Goal: Transaction & Acquisition: Purchase product/service

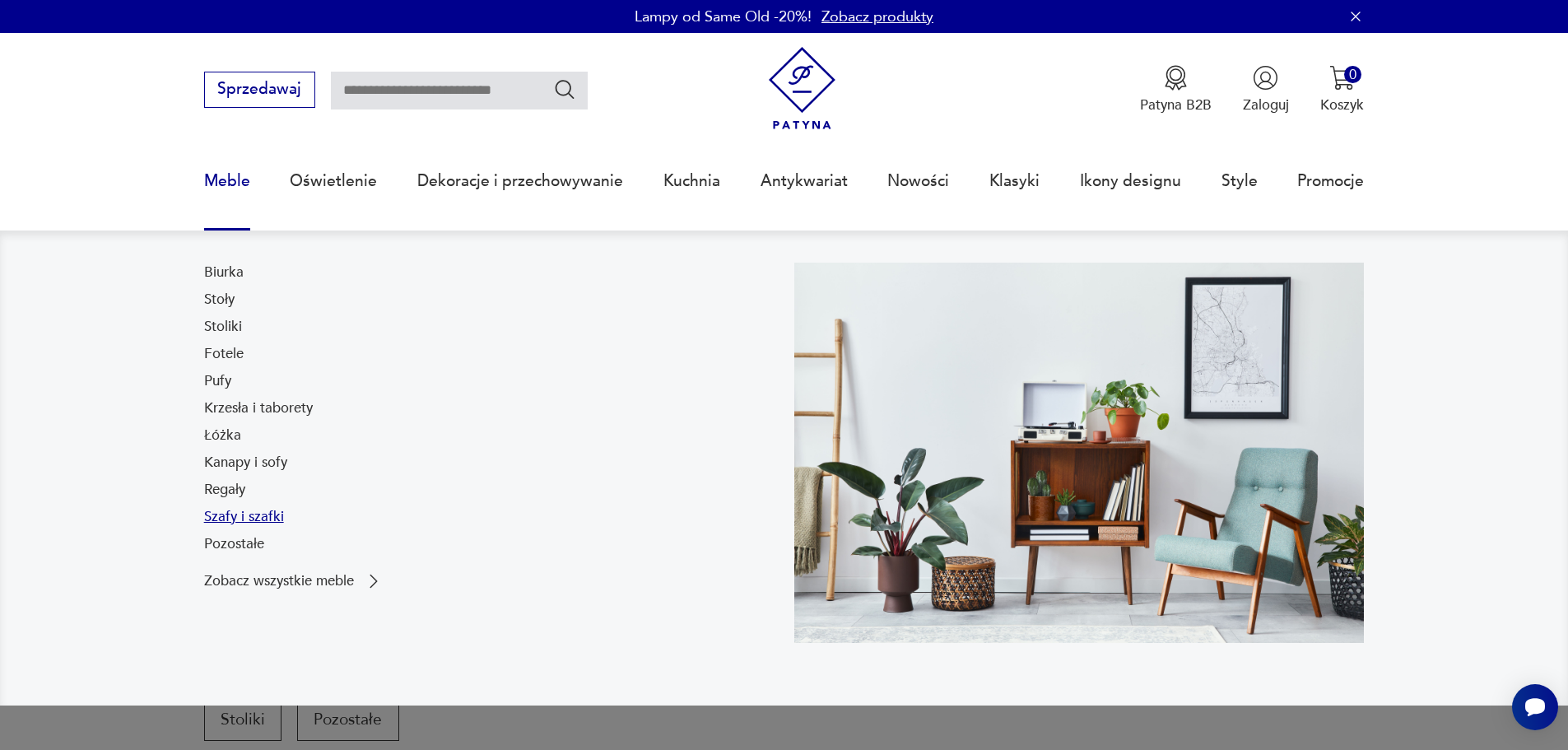
click at [240, 513] on link "Szafy i szafki" at bounding box center [244, 516] width 80 height 20
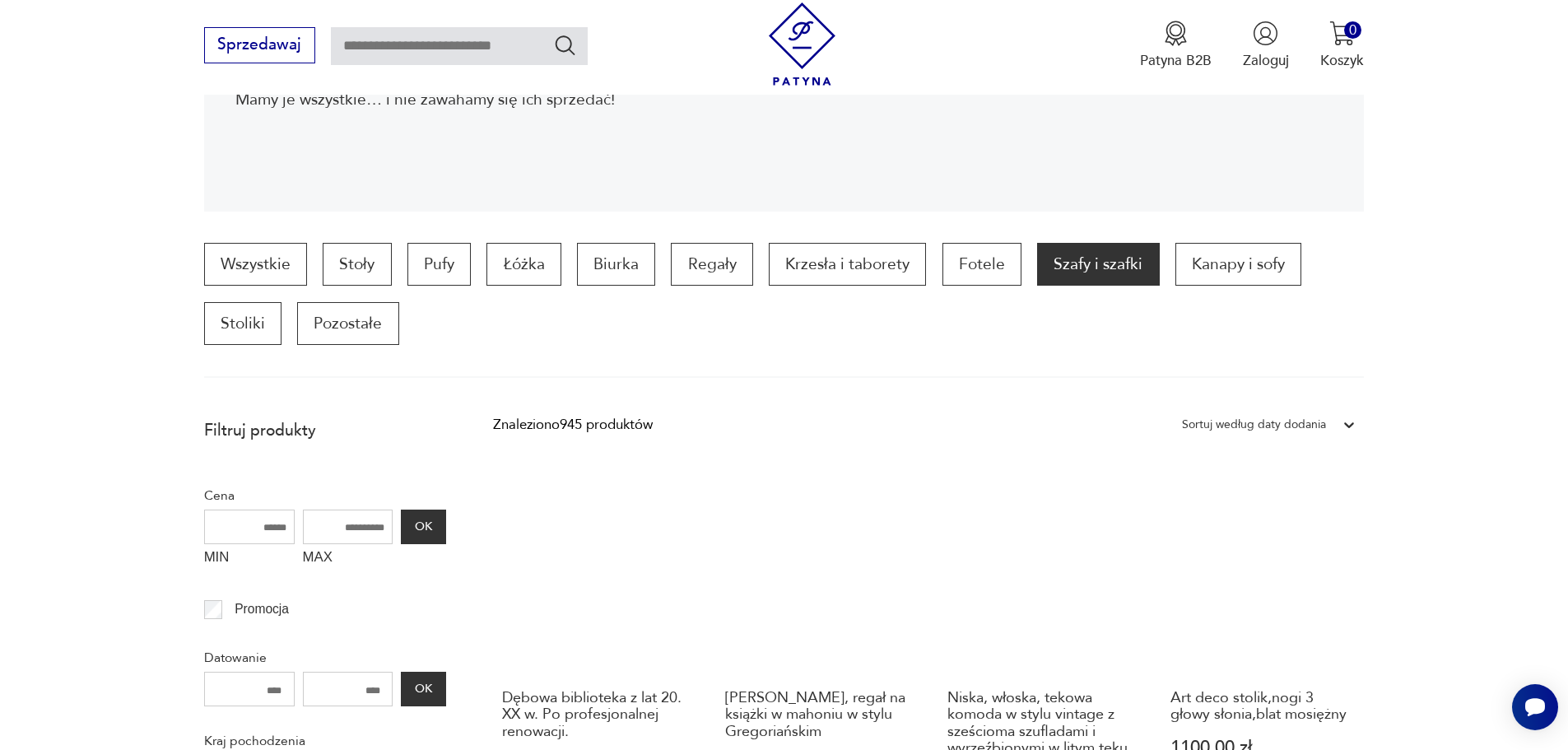
scroll to position [393, 0]
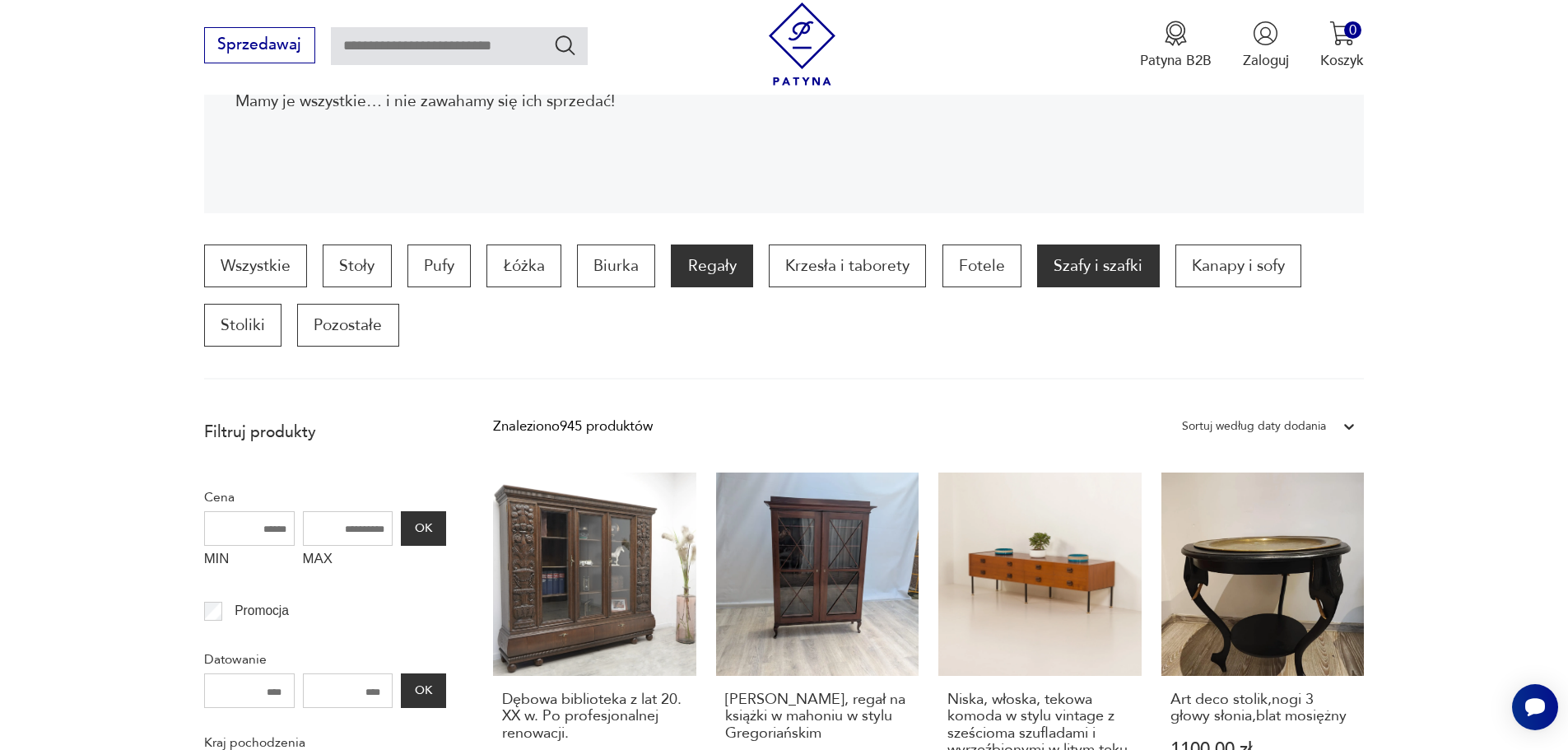
click at [713, 275] on p "Regały" at bounding box center [711, 265] width 81 height 42
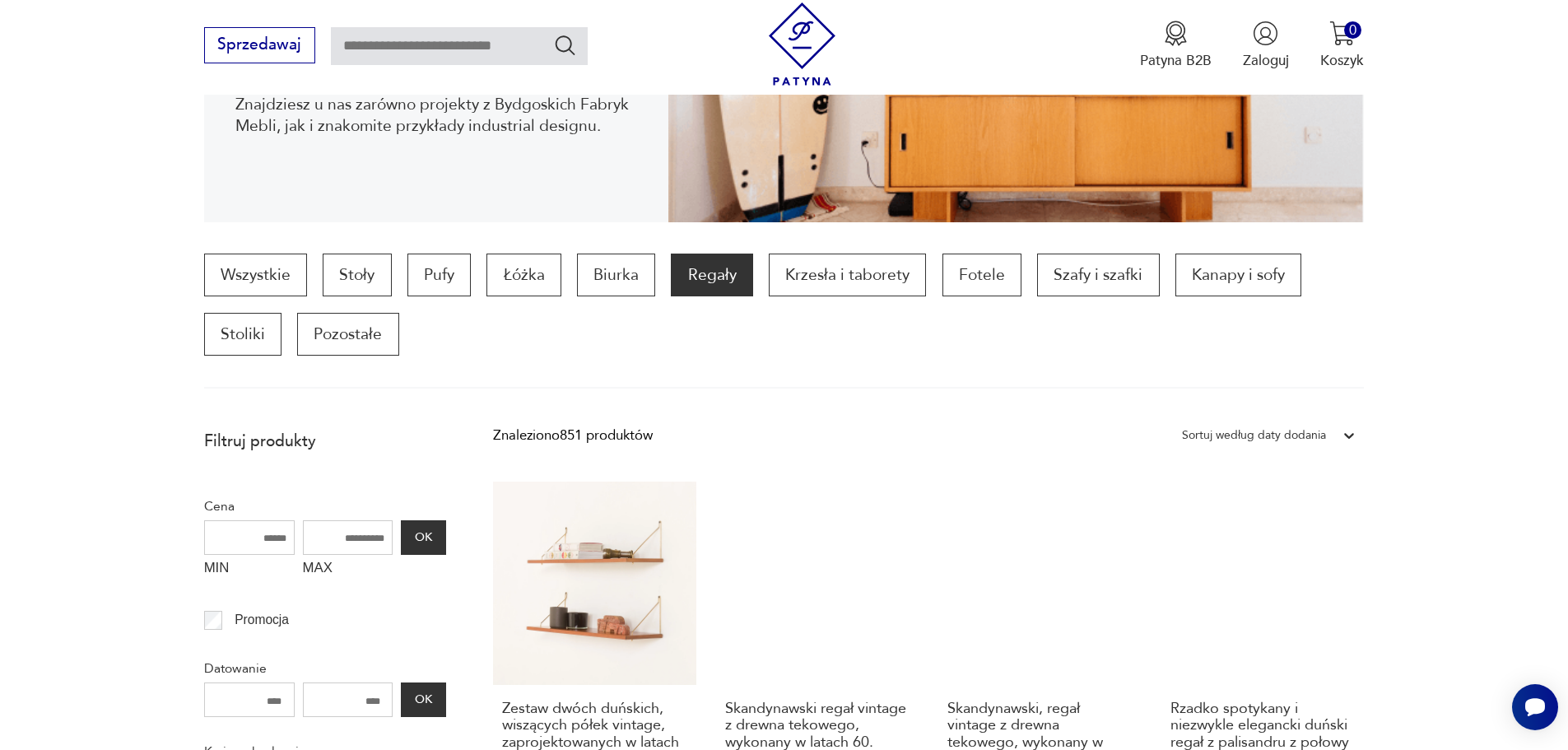
scroll to position [219, 0]
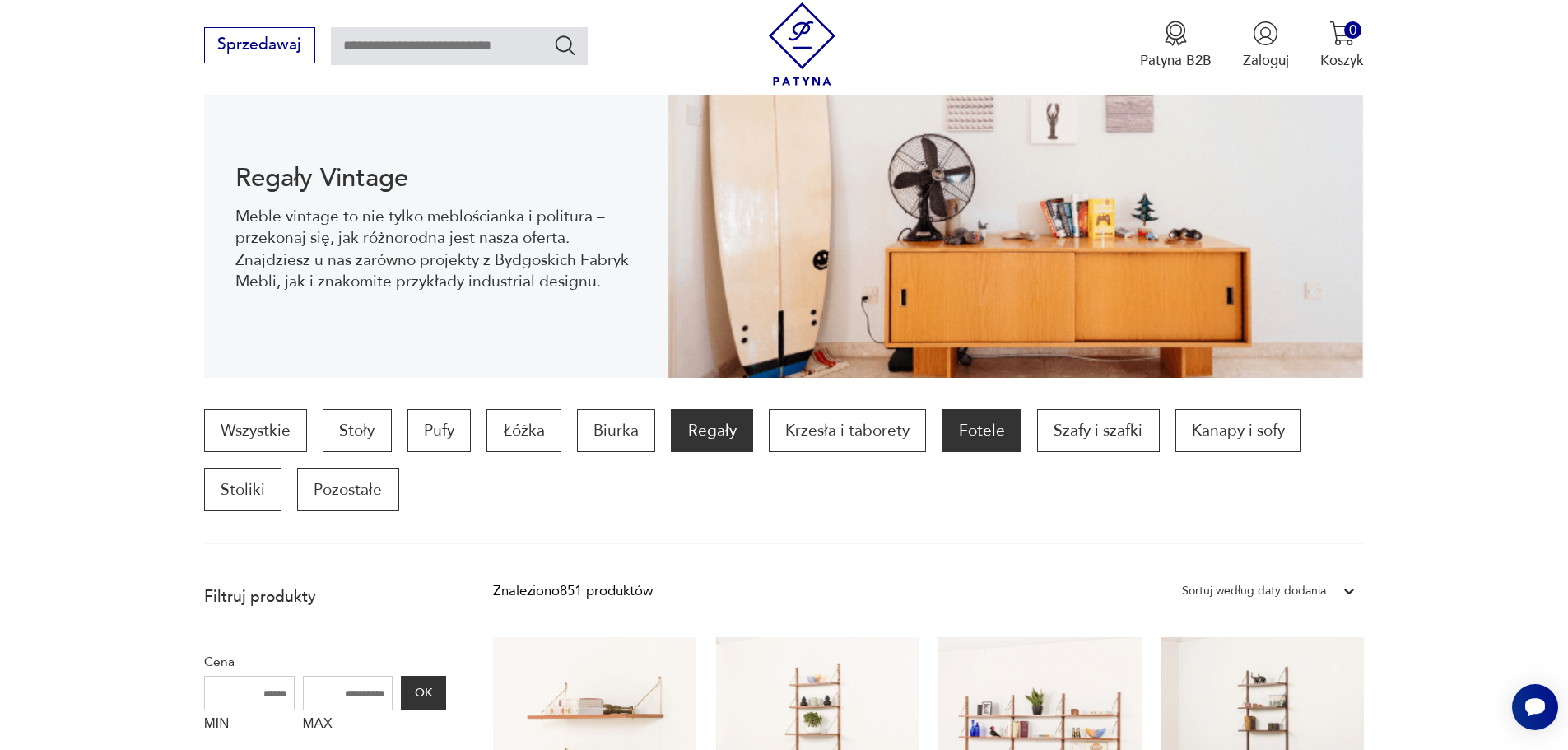
click at [967, 426] on p "Fotele" at bounding box center [982, 430] width 79 height 42
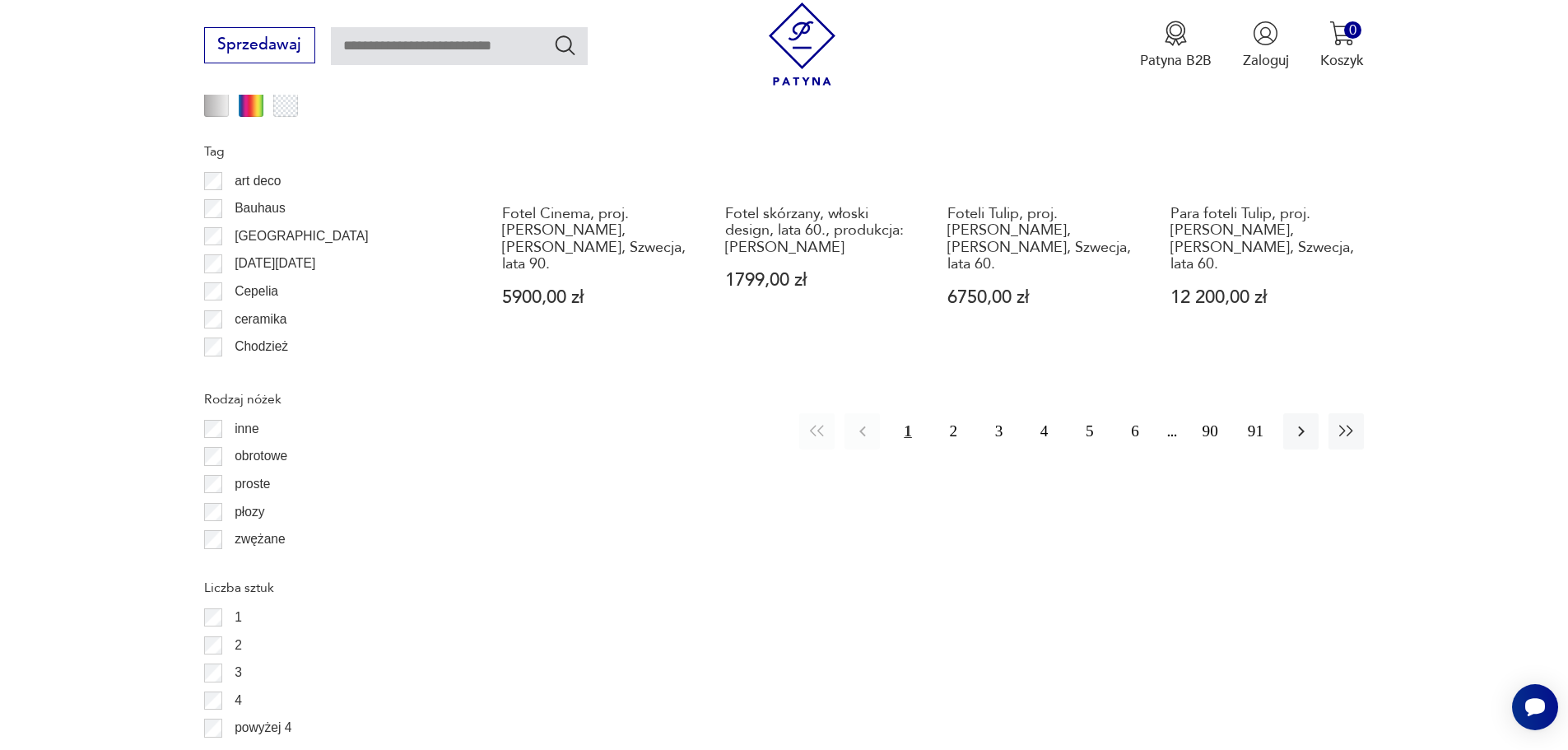
scroll to position [2111, 0]
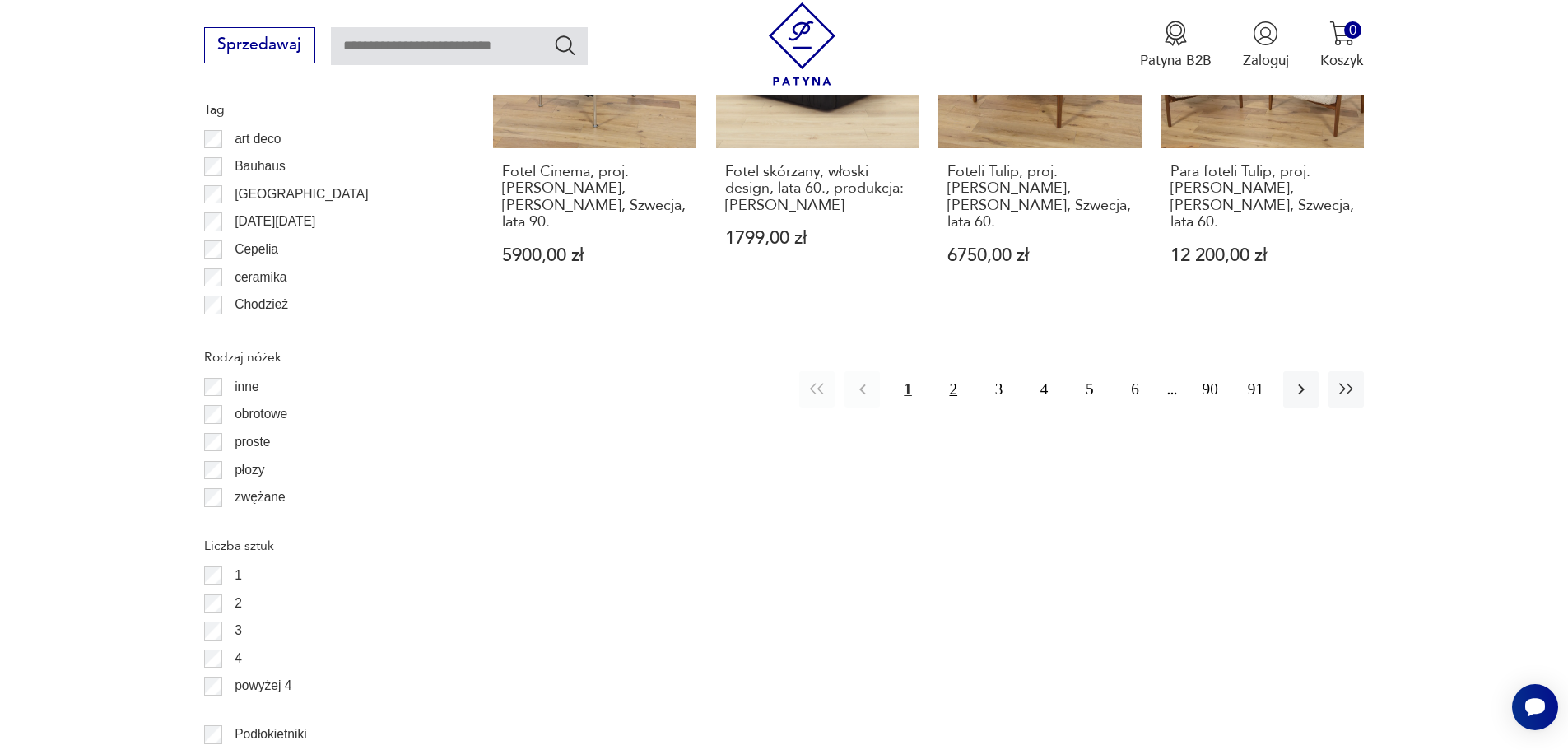
click at [954, 372] on button "2" at bounding box center [953, 389] width 36 height 36
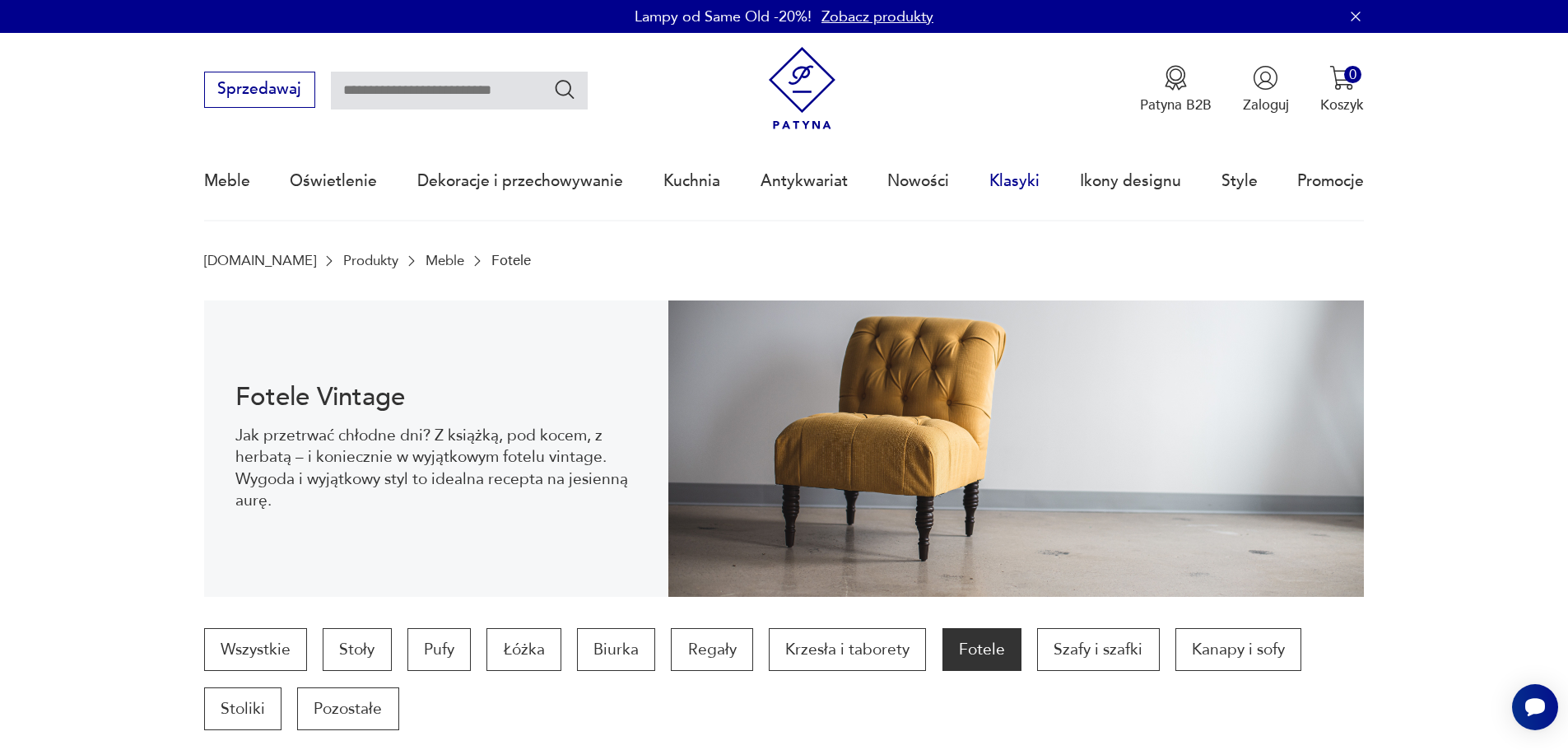
click at [1011, 179] on link "Klasyki" at bounding box center [1014, 180] width 50 height 75
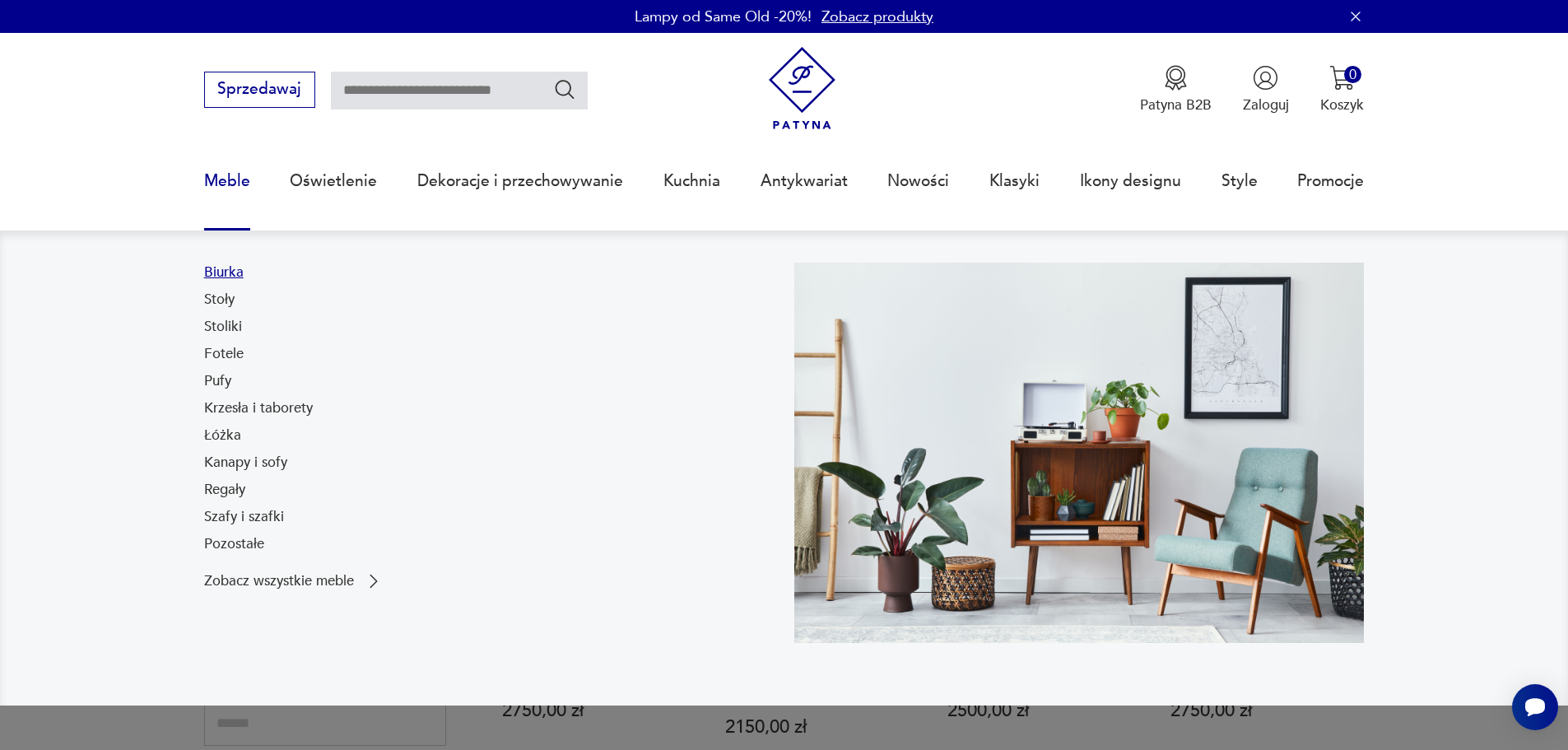
click at [224, 267] on link "Biurka" at bounding box center [224, 272] width 40 height 20
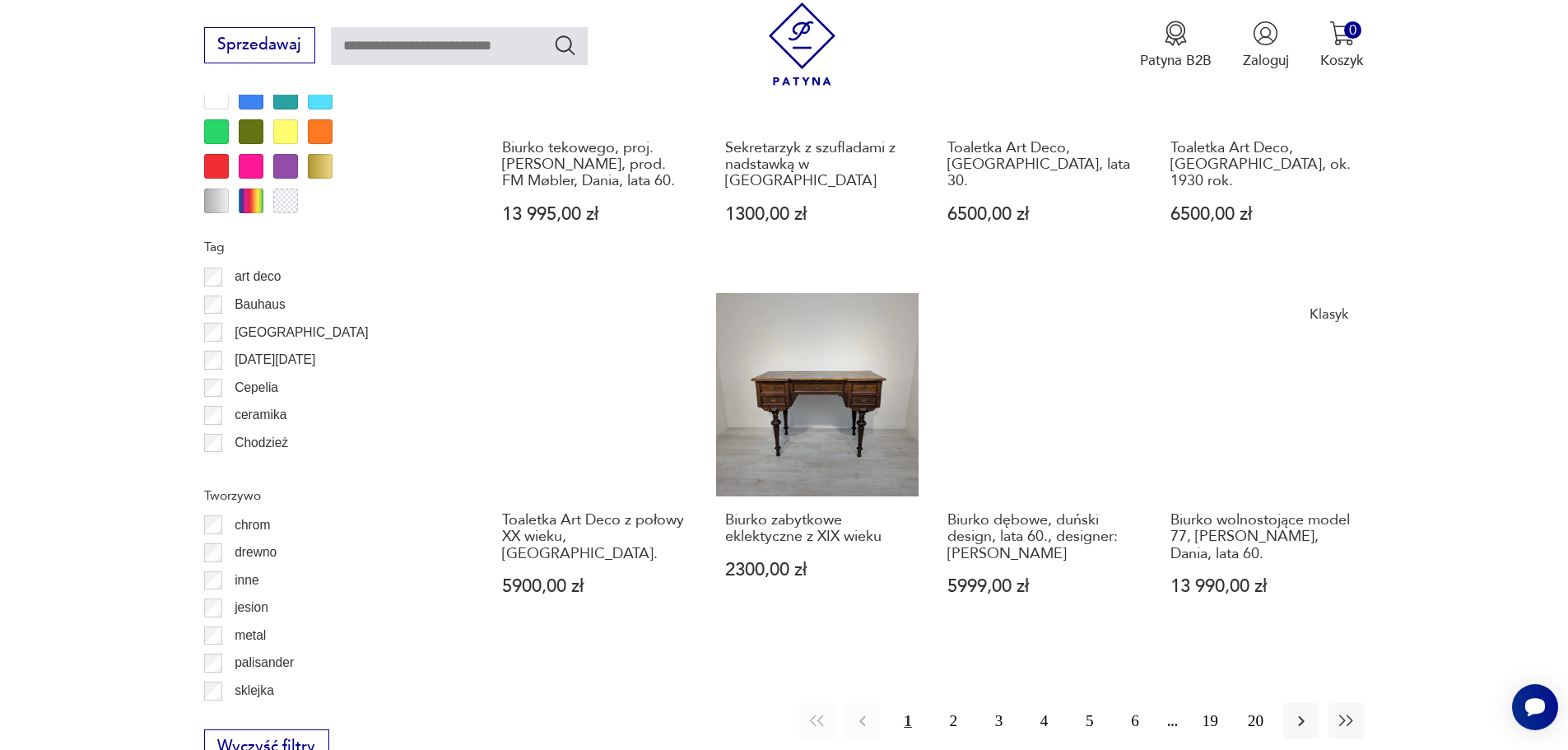
scroll to position [2112, 0]
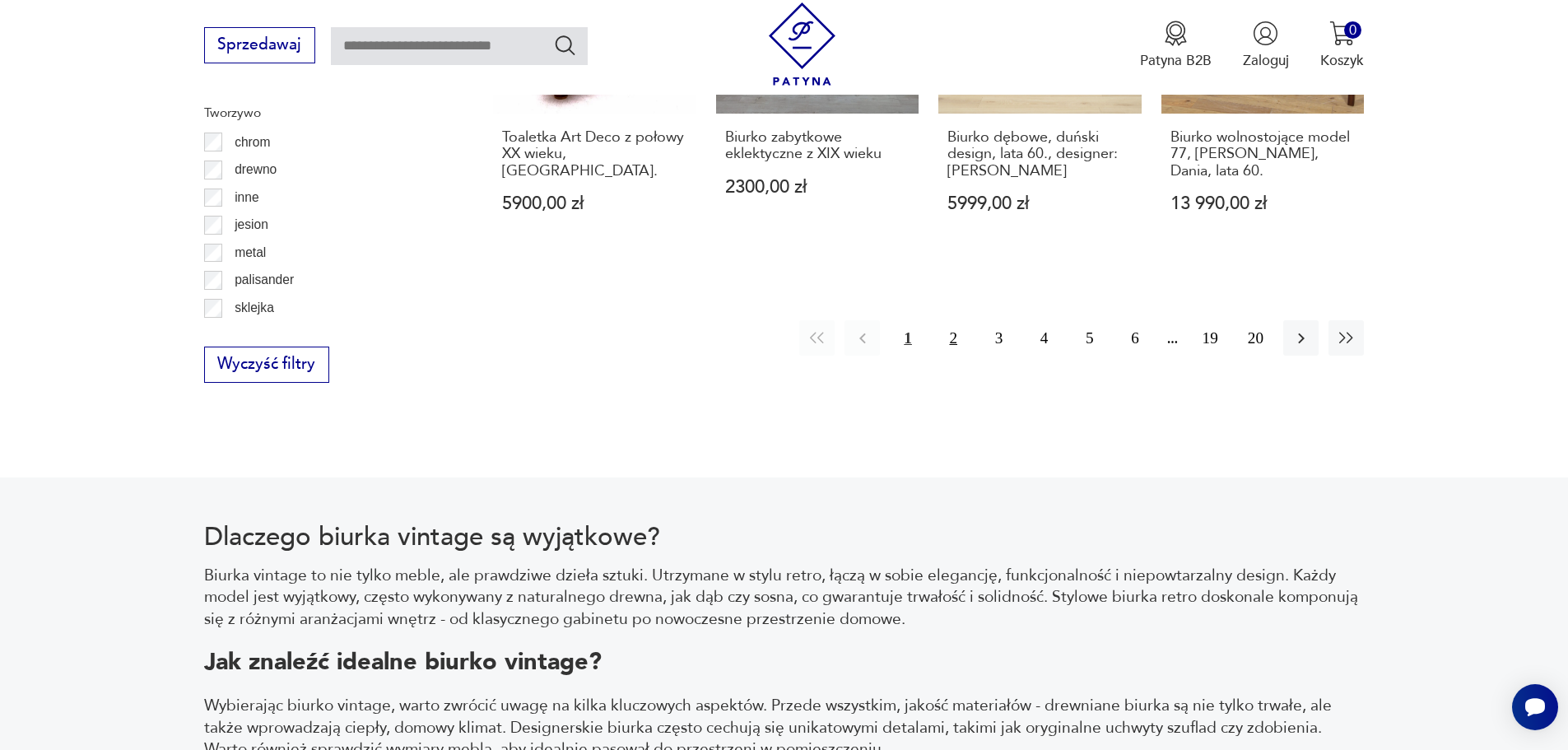
click at [955, 320] on button "2" at bounding box center [953, 338] width 36 height 36
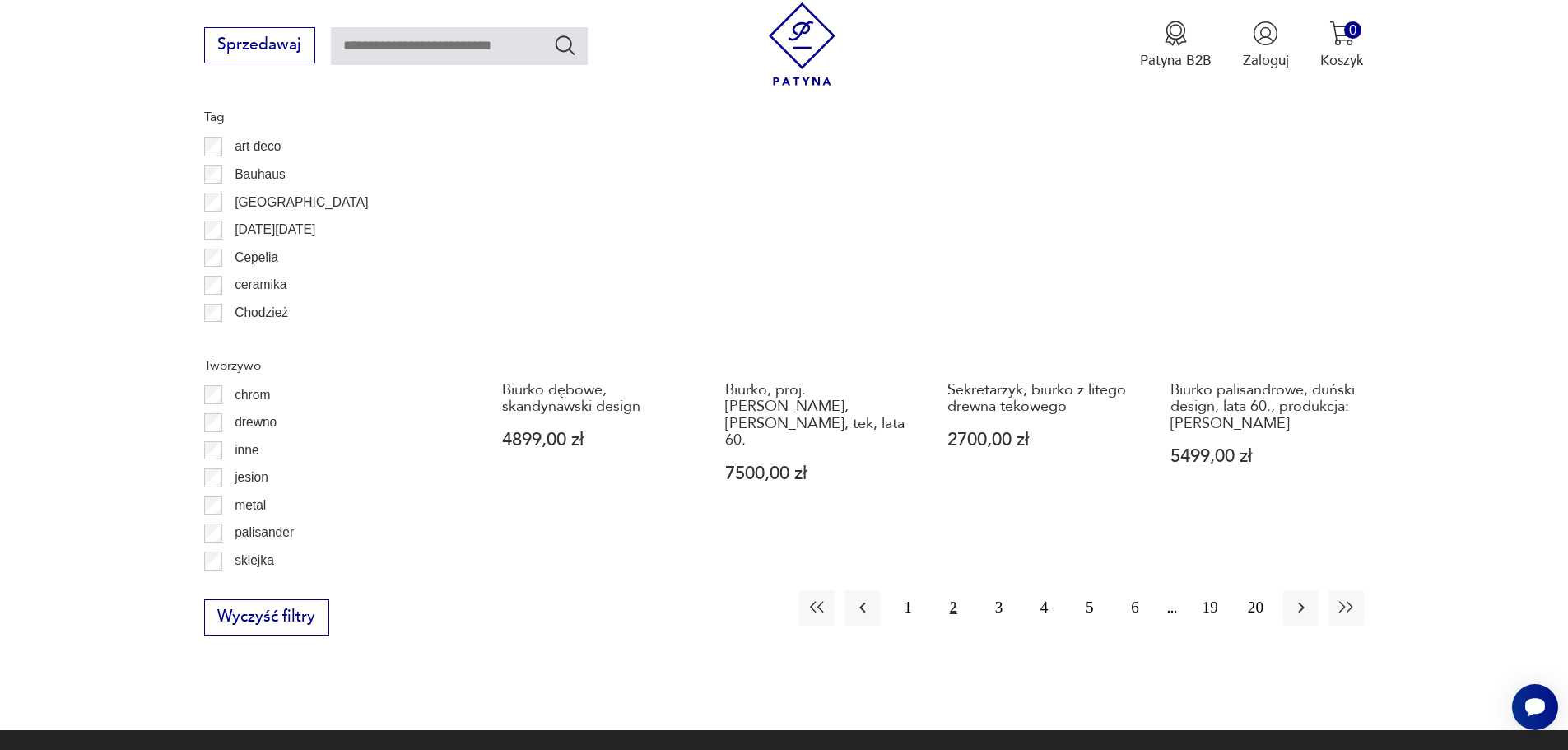
scroll to position [1947, 0]
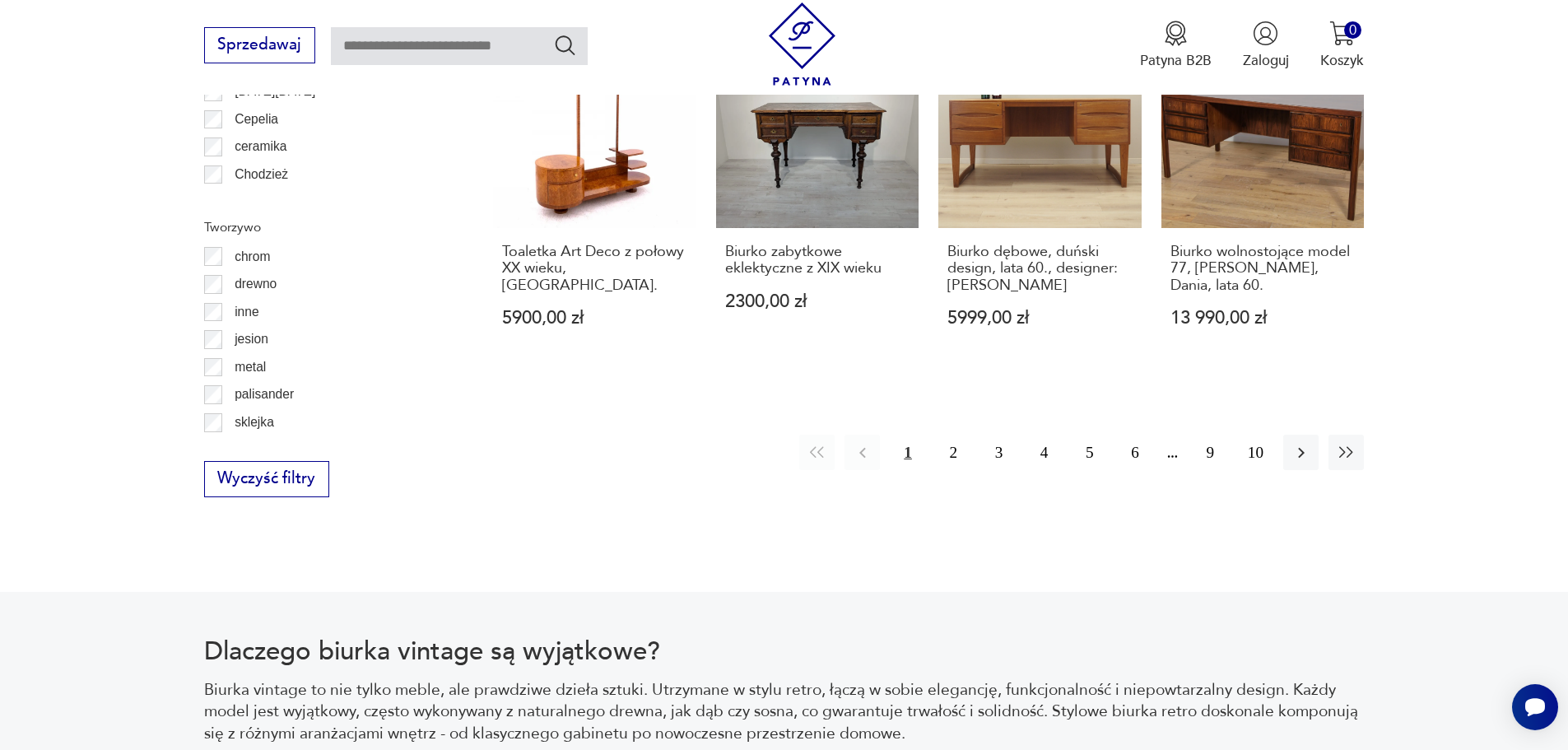
scroll to position [2029, 0]
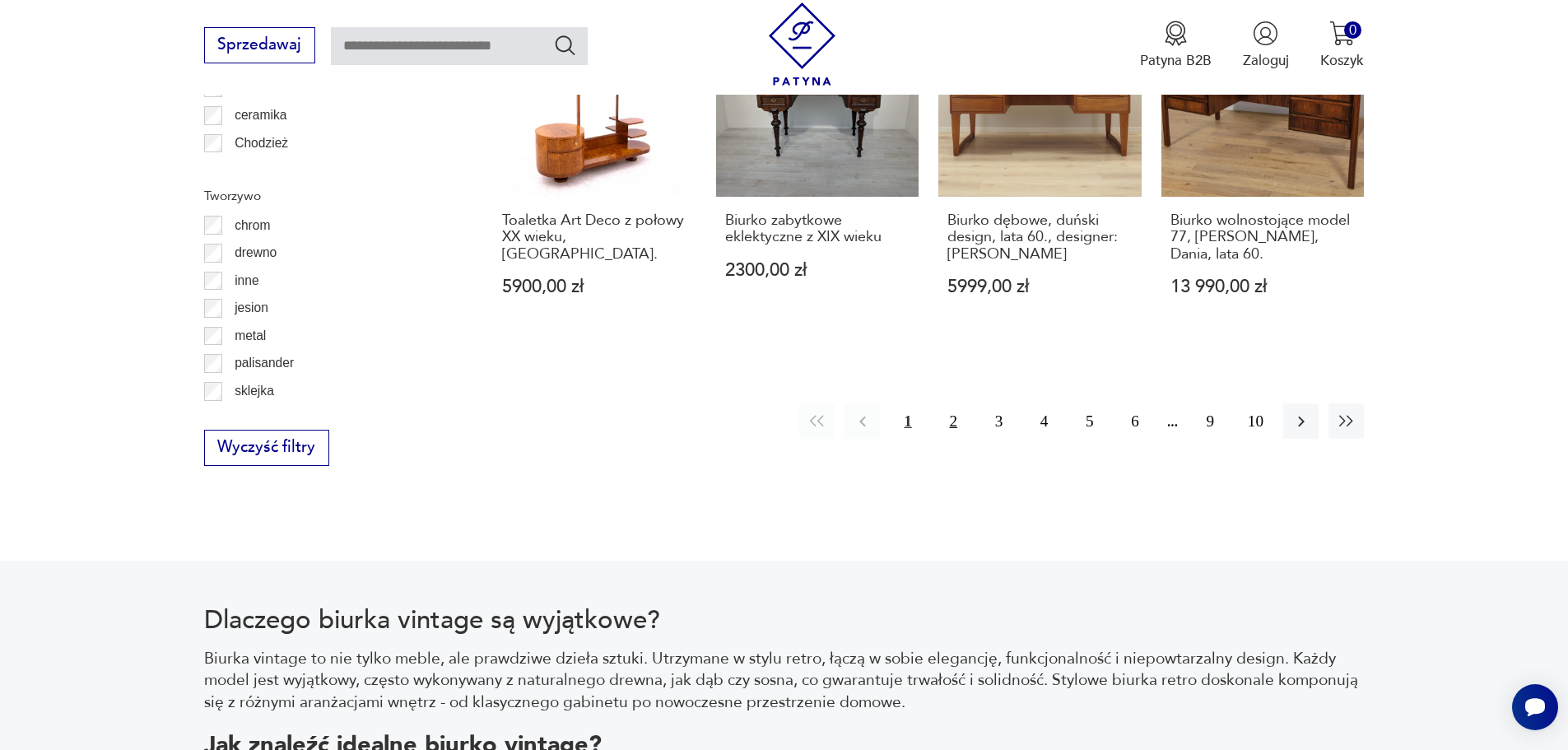
click at [953, 404] on button "2" at bounding box center [953, 421] width 36 height 36
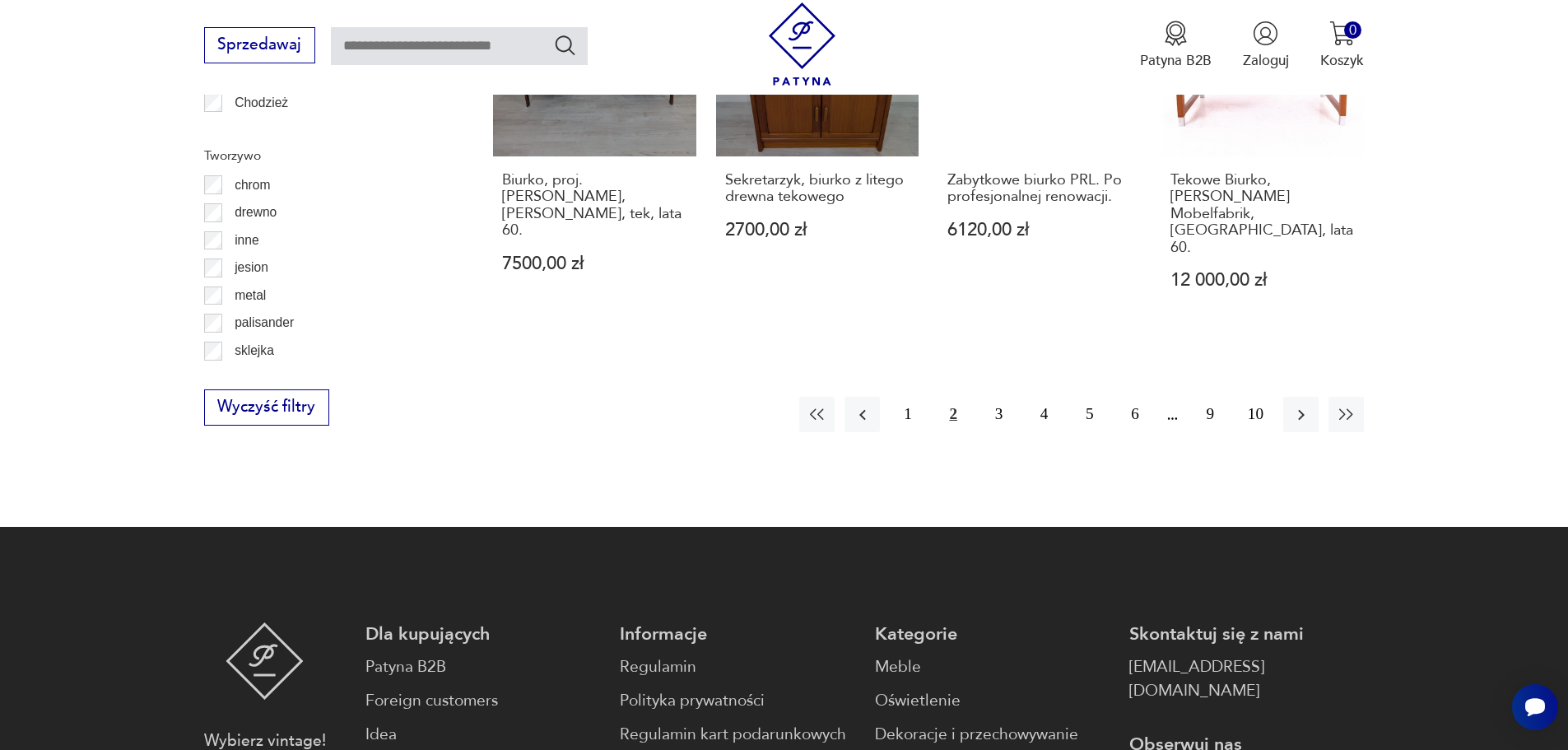
scroll to position [1865, 0]
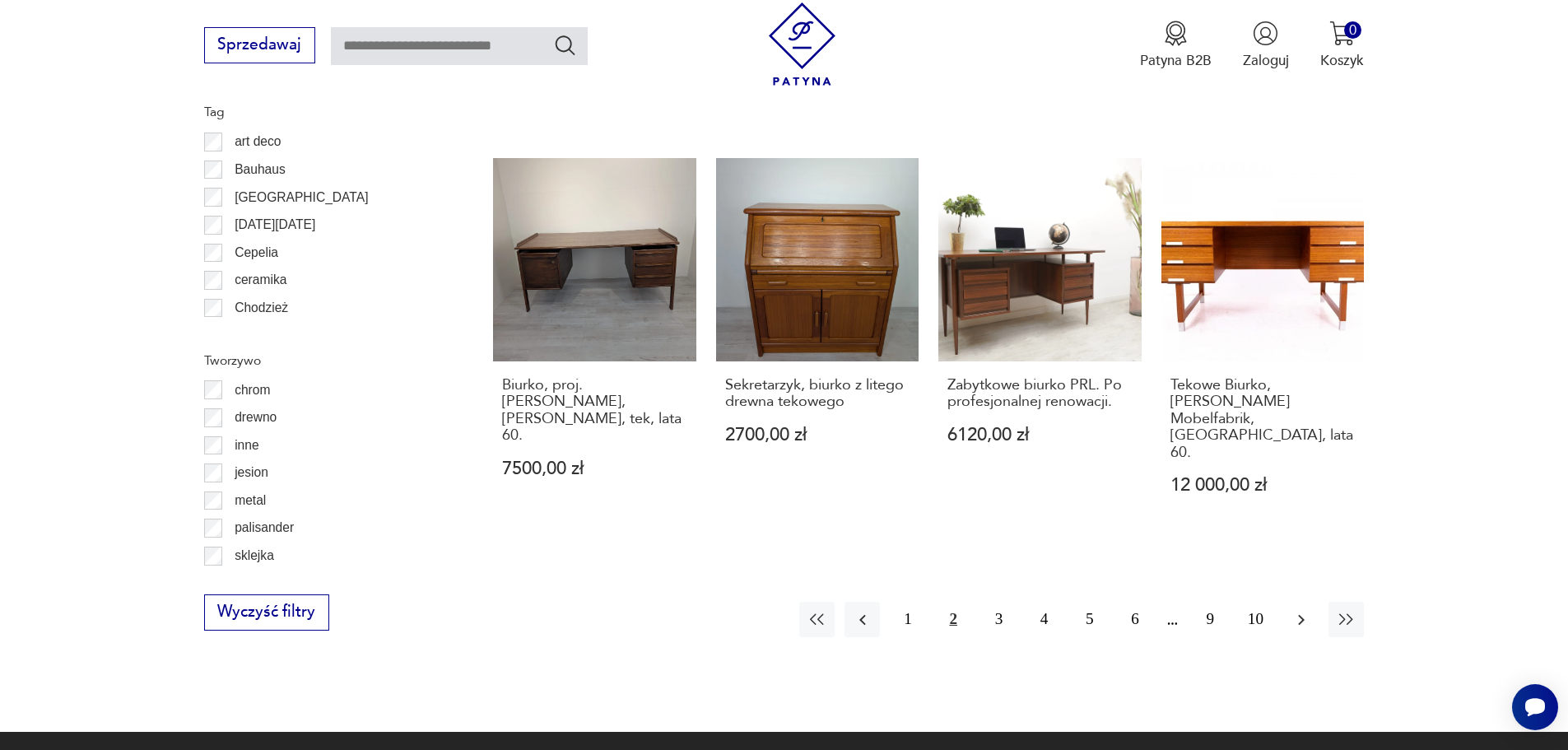
click at [1303, 610] on icon "button" at bounding box center [1301, 619] width 20 height 20
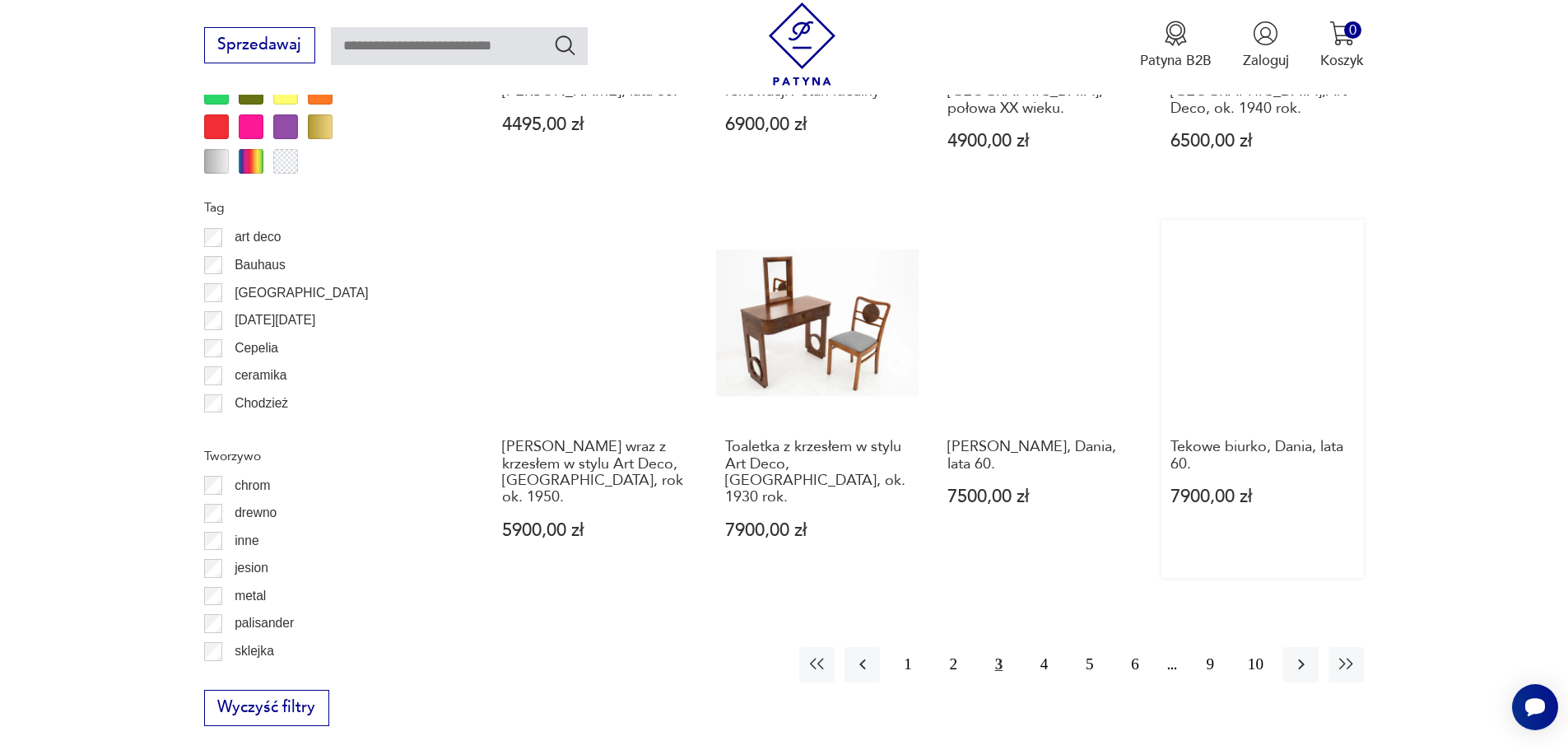
scroll to position [1865, 0]
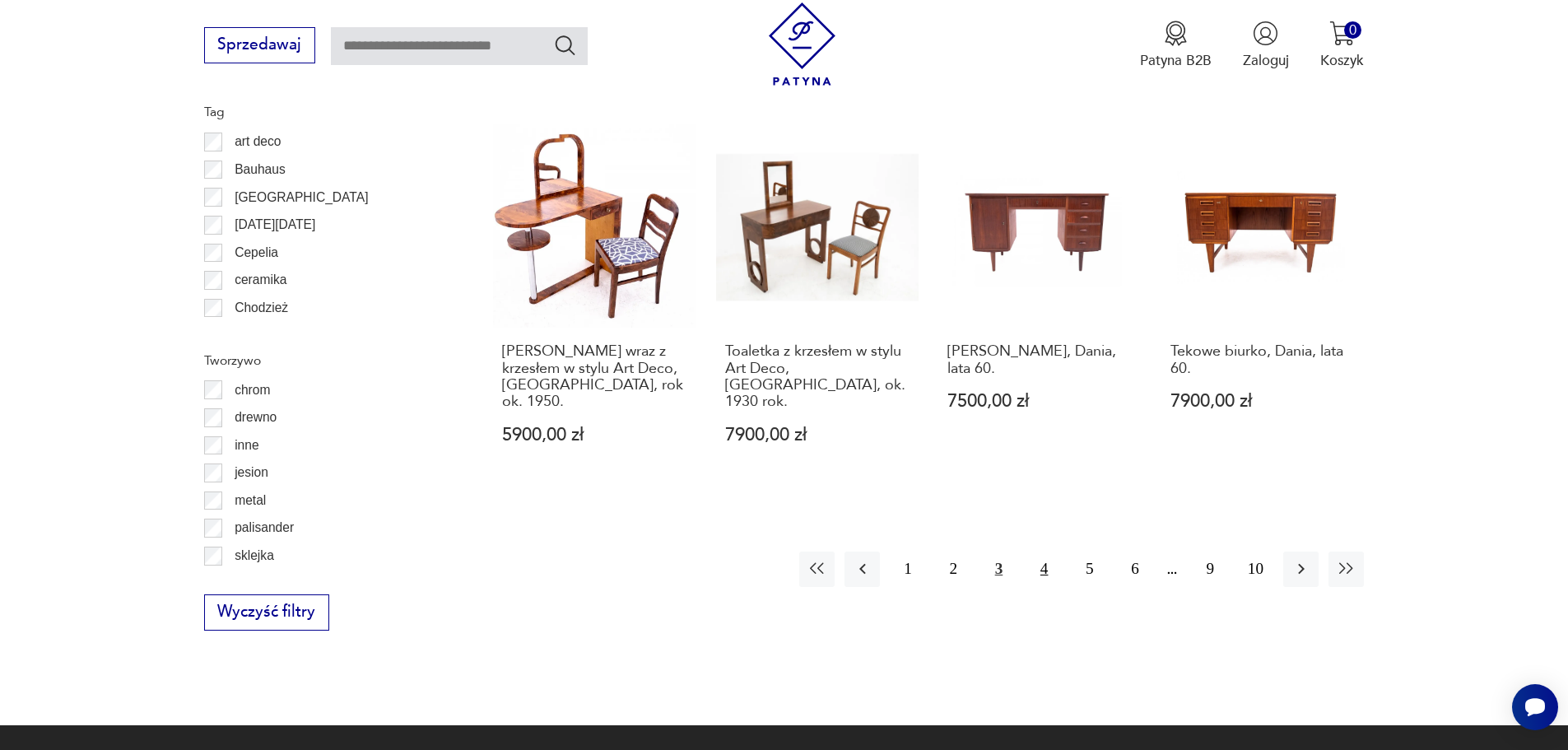
click at [1043, 552] on button "4" at bounding box center [1044, 569] width 36 height 36
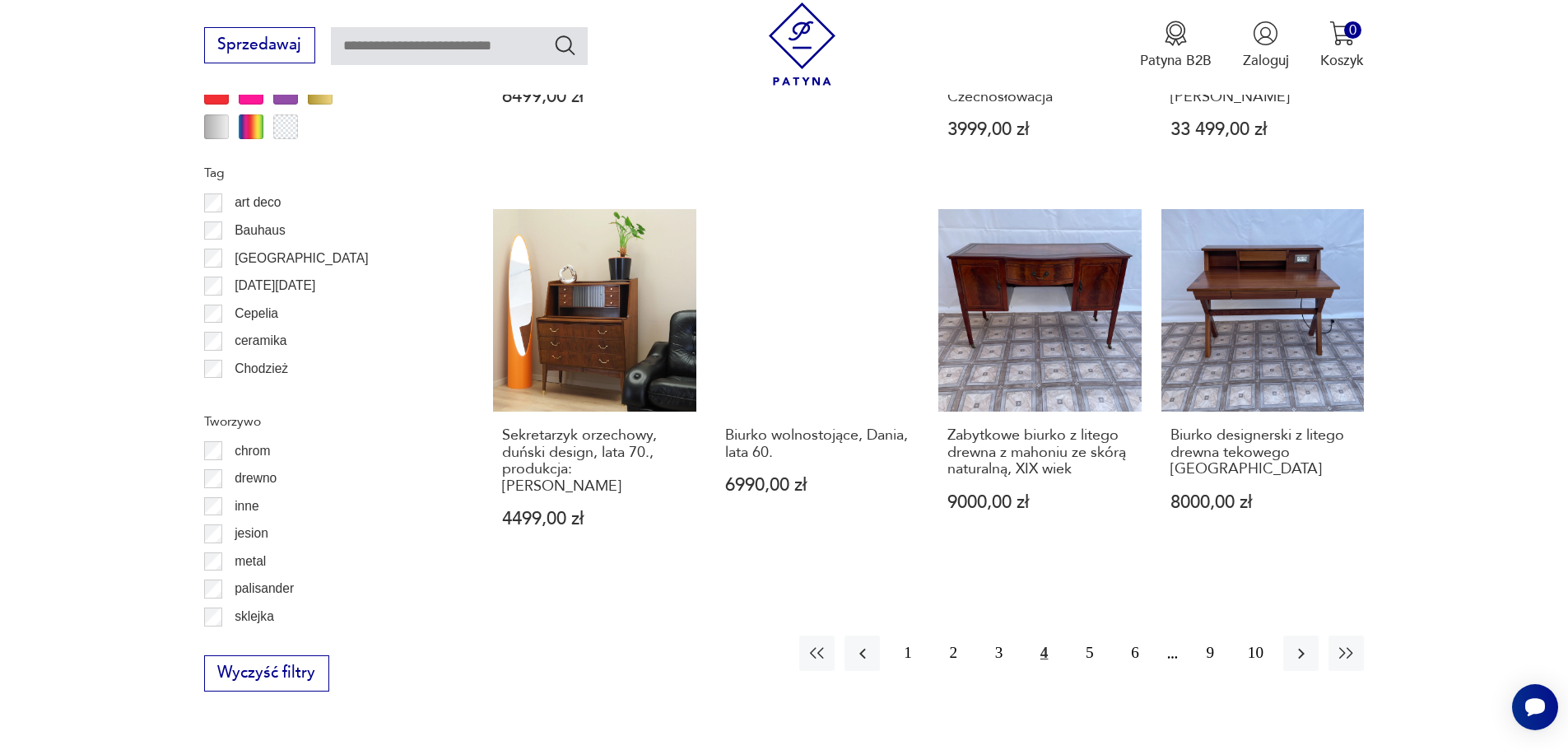
scroll to position [1947, 0]
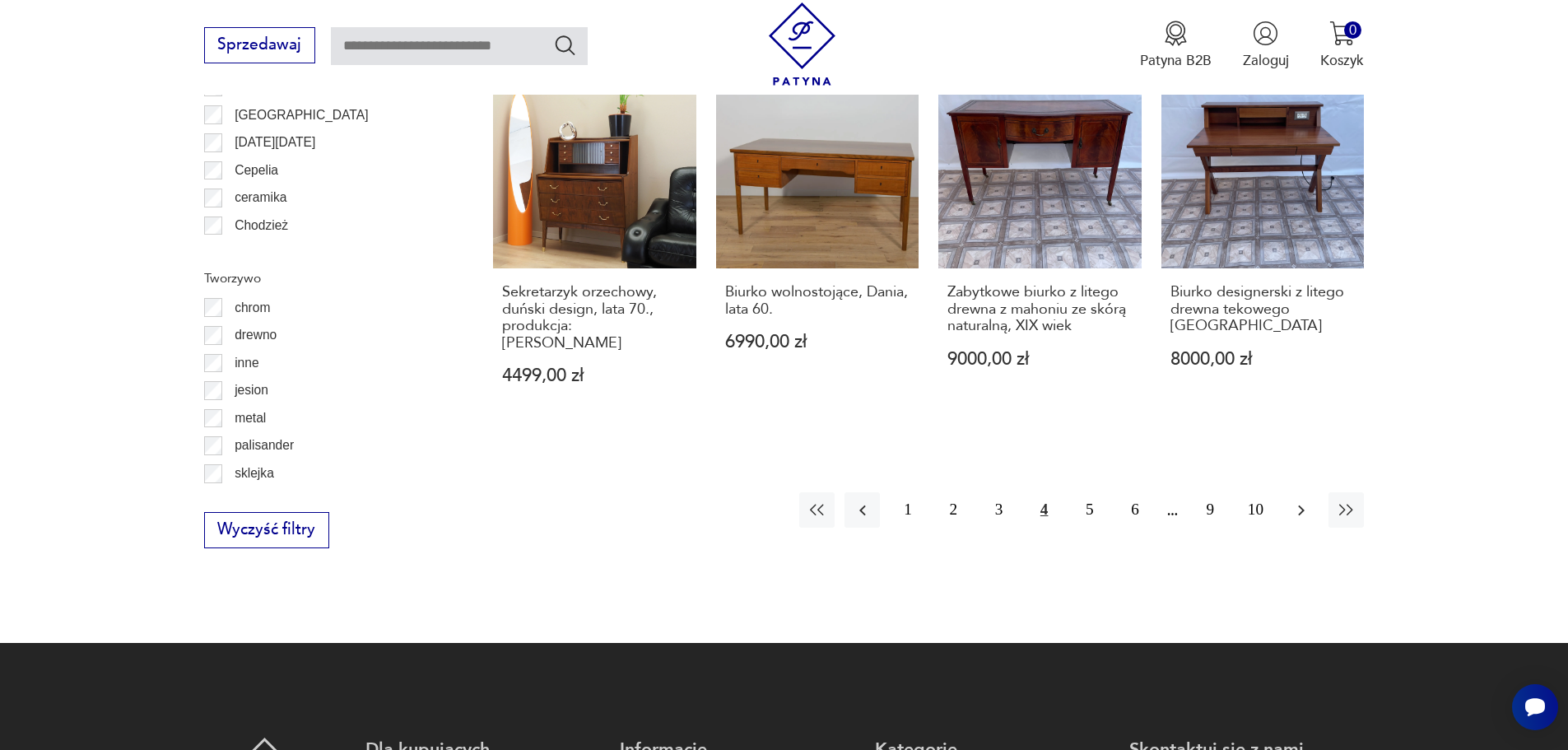
click at [1301, 505] on icon "button" at bounding box center [1302, 510] width 7 height 10
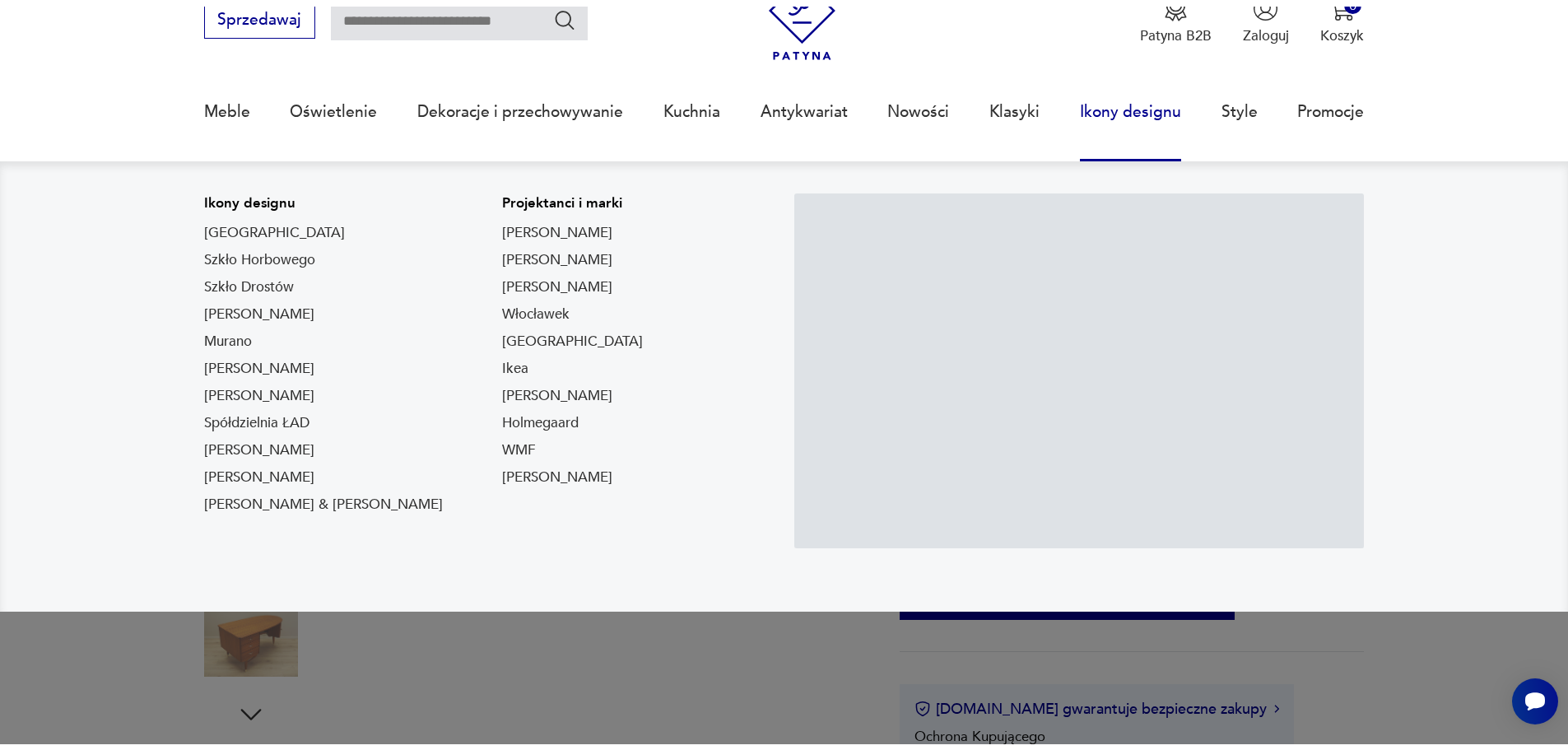
scroll to position [165, 0]
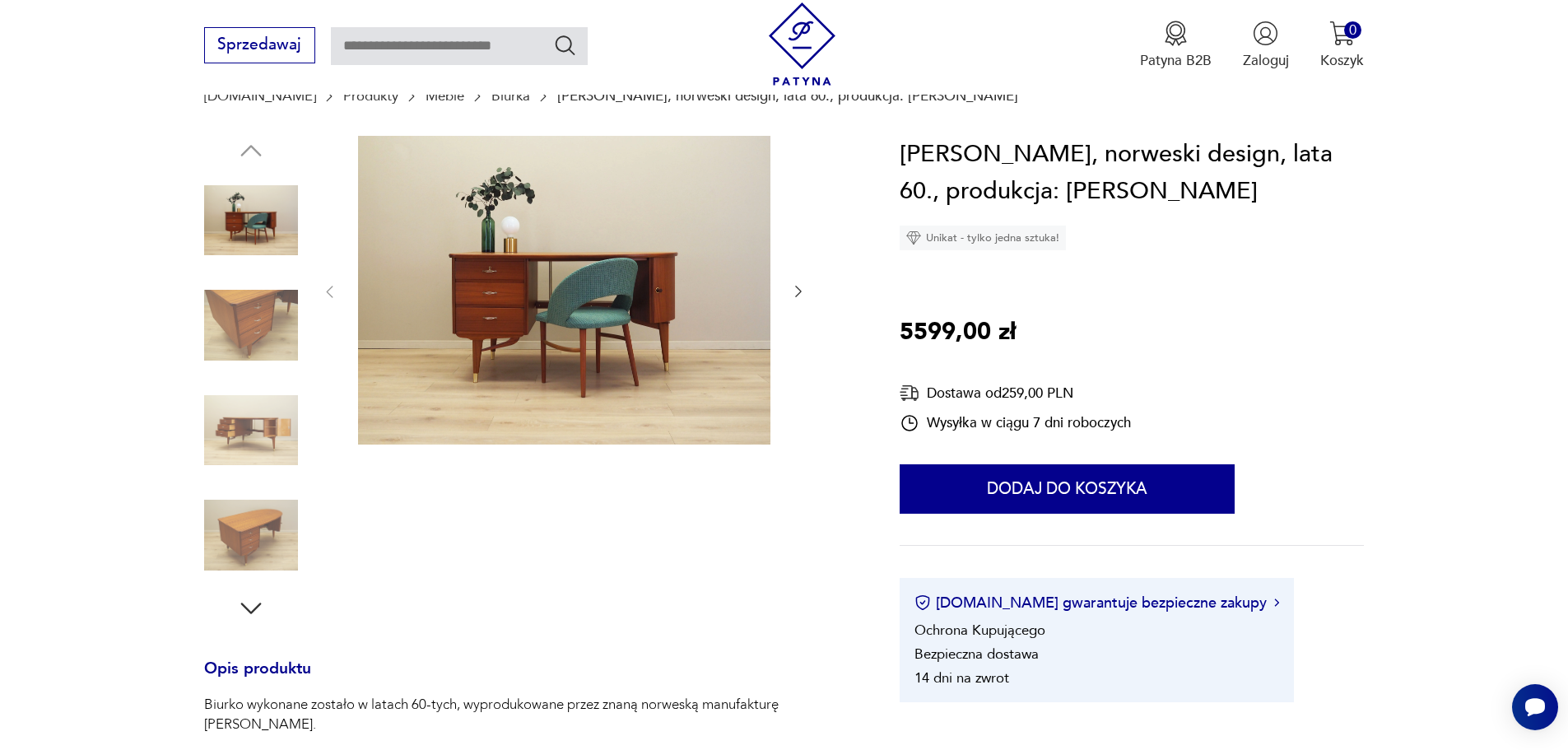
click at [230, 431] on img at bounding box center [251, 430] width 94 height 94
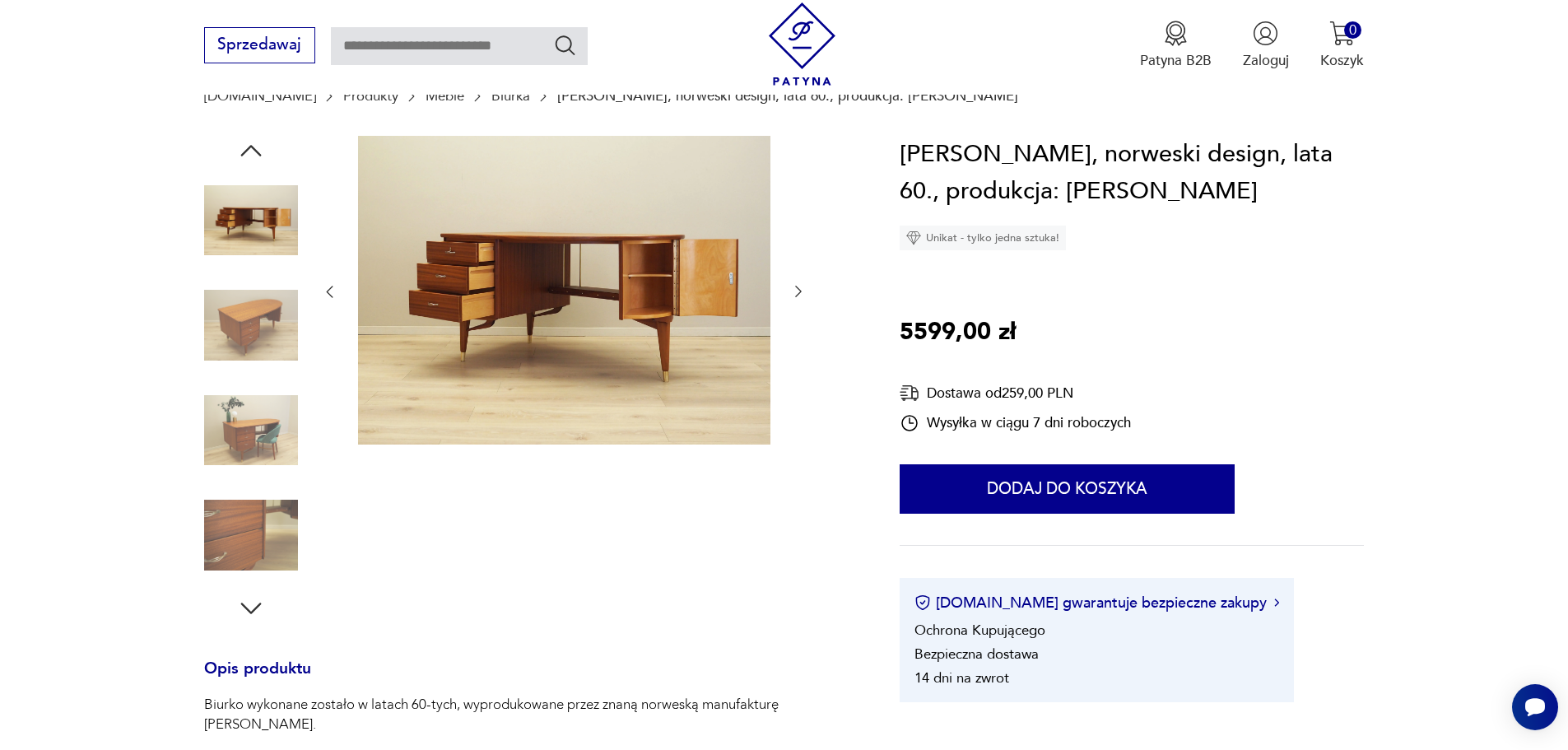
click at [234, 331] on img at bounding box center [251, 325] width 94 height 94
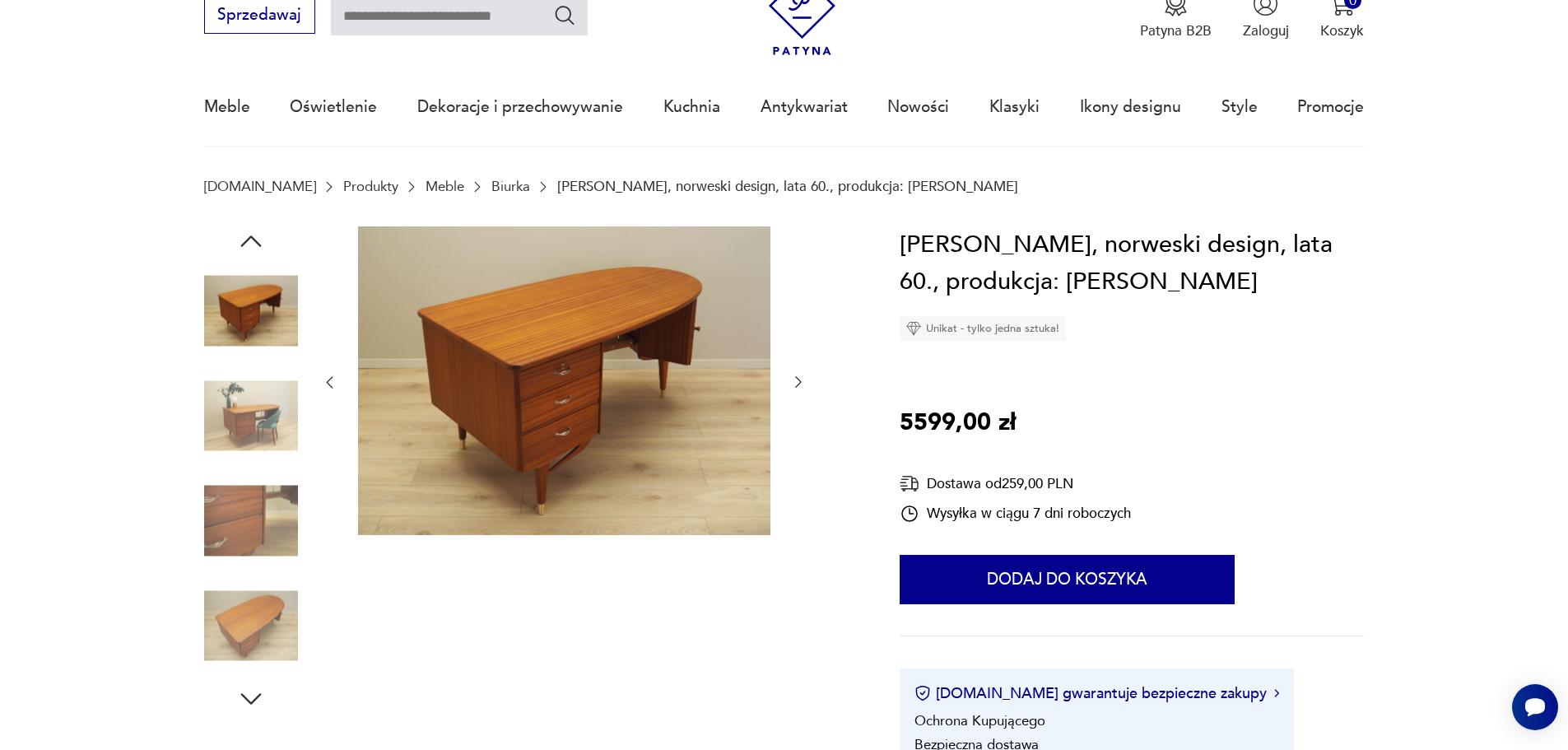
scroll to position [0, 0]
